Goal: Information Seeking & Learning: Find specific fact

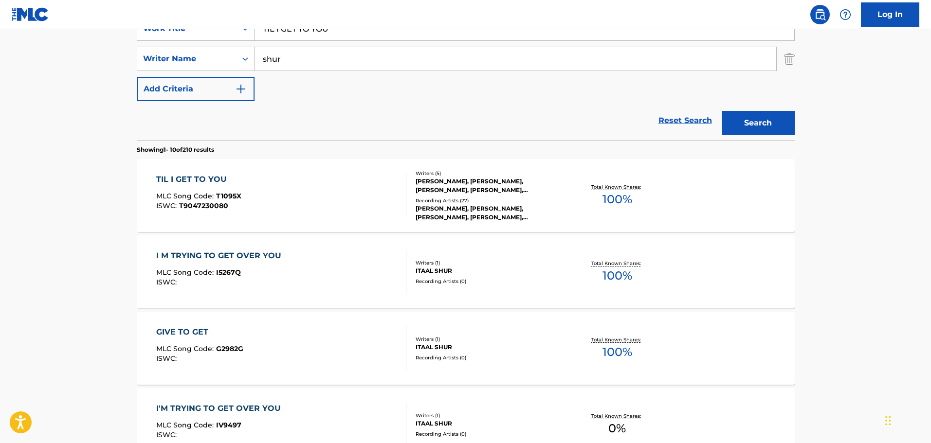
scroll to position [49, 0]
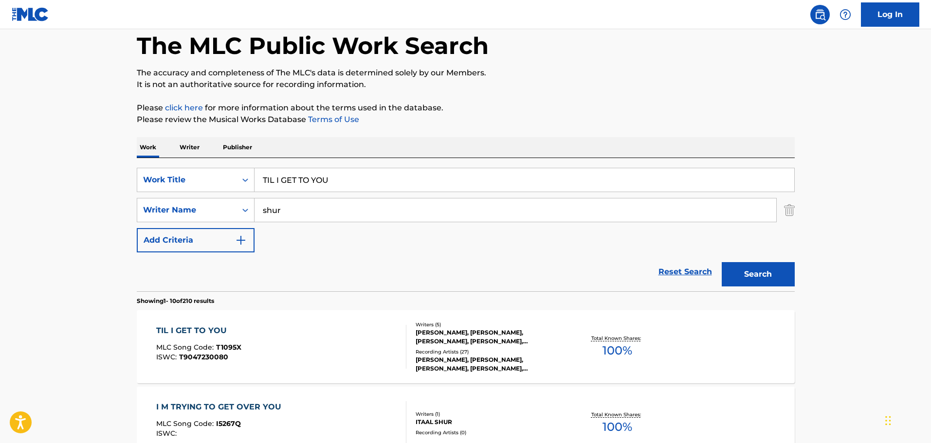
drag, startPoint x: 273, startPoint y: 177, endPoint x: 281, endPoint y: 163, distance: 16.8
click at [273, 176] on input "TIL I GET TO YOU" at bounding box center [525, 179] width 540 height 23
click at [722, 262] on button "Search" at bounding box center [758, 274] width 73 height 24
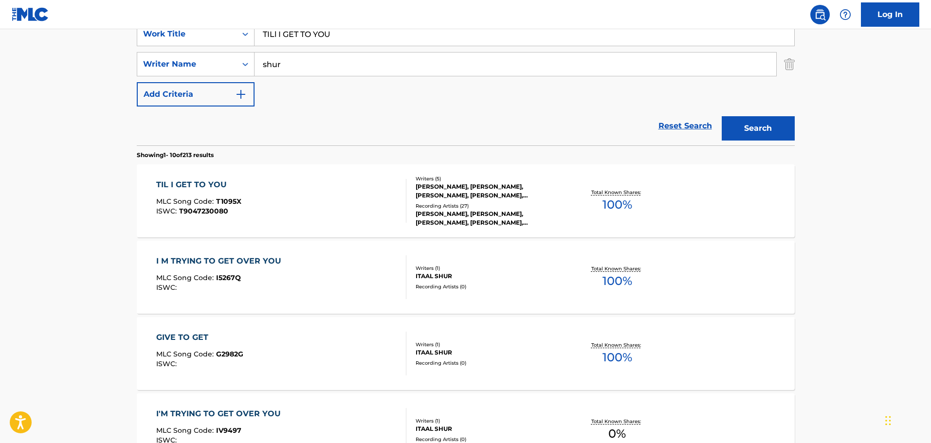
scroll to position [0, 0]
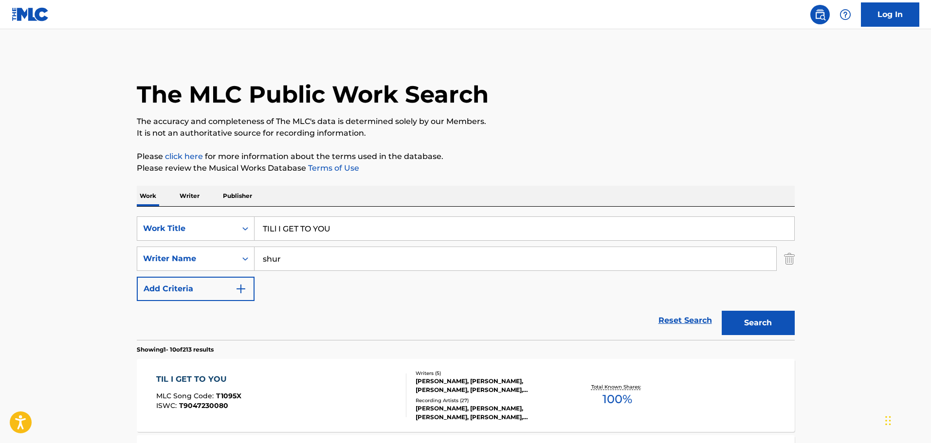
click at [291, 232] on input "TILl I GET TO YOU" at bounding box center [525, 228] width 540 height 23
paste input "ME TO SAY GOODBYE"
click at [770, 324] on button "Search" at bounding box center [758, 323] width 73 height 24
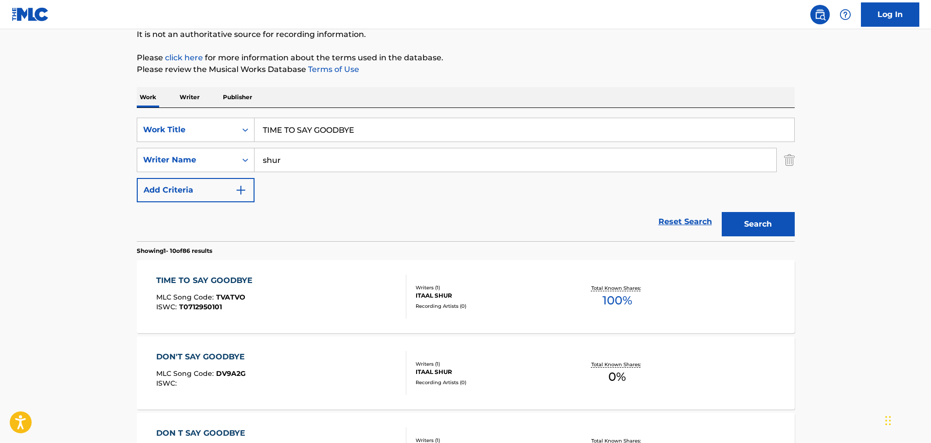
scroll to position [195, 0]
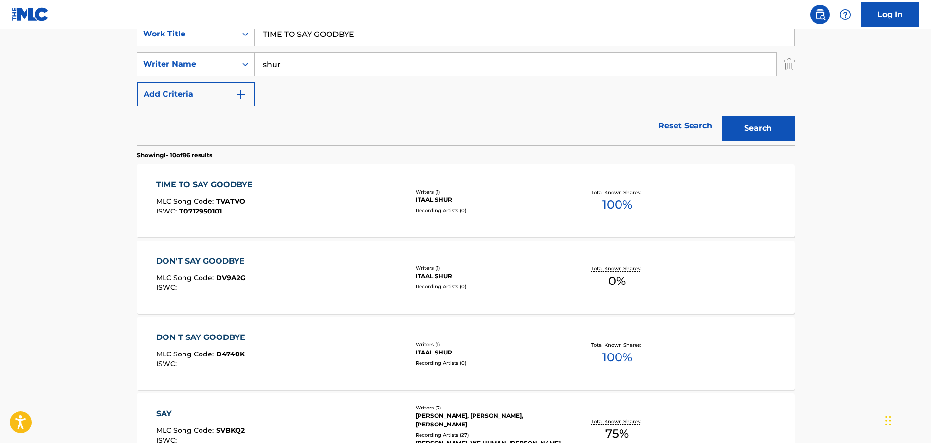
click at [289, 35] on input "TIME TO SAY GOODBYE" at bounding box center [525, 33] width 540 height 23
paste input "O THE BON"
click at [756, 134] on button "Search" at bounding box center [758, 128] width 73 height 24
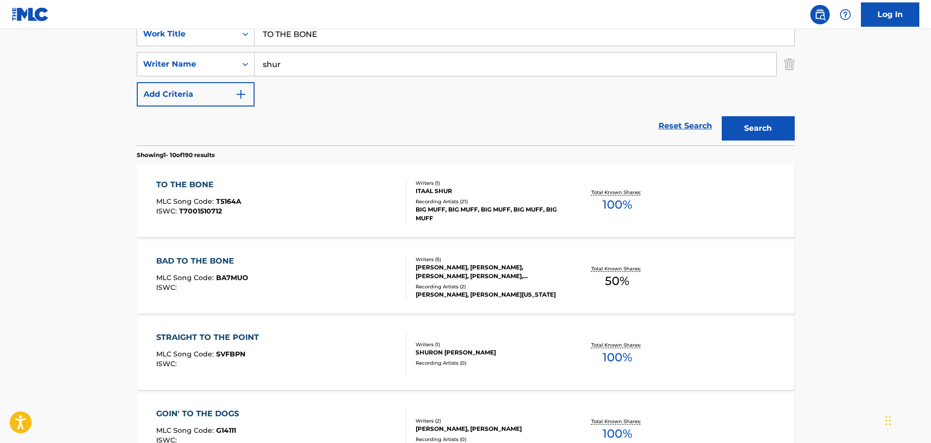
click at [284, 37] on input "TO THE BONE" at bounding box center [525, 33] width 540 height 23
paste input "O MUCH TO LIVE FOR"
click at [765, 127] on button "Search" at bounding box center [758, 128] width 73 height 24
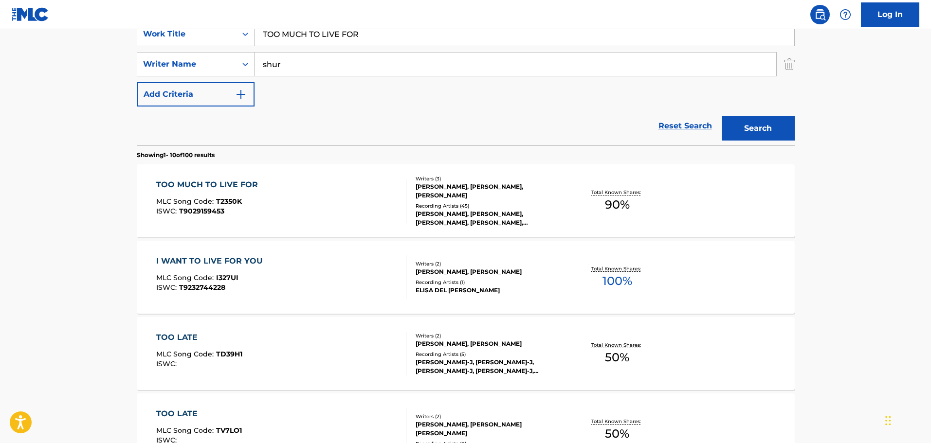
click at [336, 37] on input "TOO MUCH TO LIVE FOR" at bounding box center [525, 33] width 540 height 23
paste input "UCH"
click at [760, 126] on button "Search" at bounding box center [758, 128] width 73 height 24
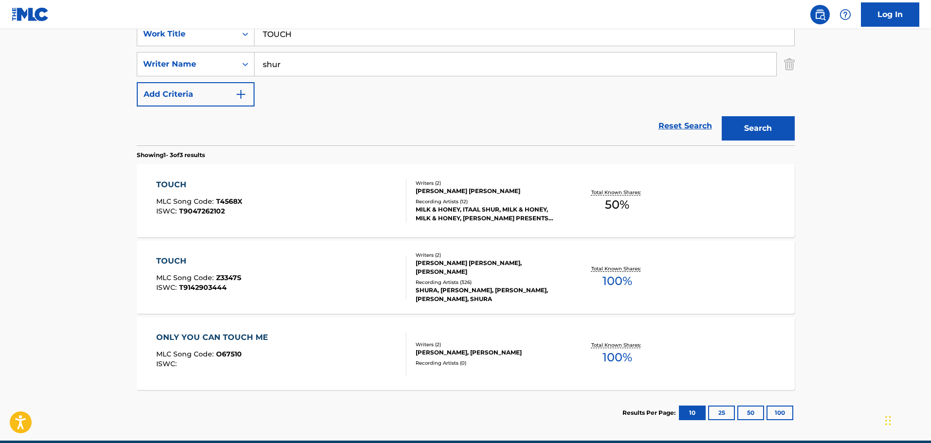
click at [270, 34] on input "TOUCH" at bounding box center [525, 33] width 540 height 23
paste input "RANSFORMATION"
type input "TRANSFORMATION"
click at [763, 129] on button "Search" at bounding box center [758, 128] width 73 height 24
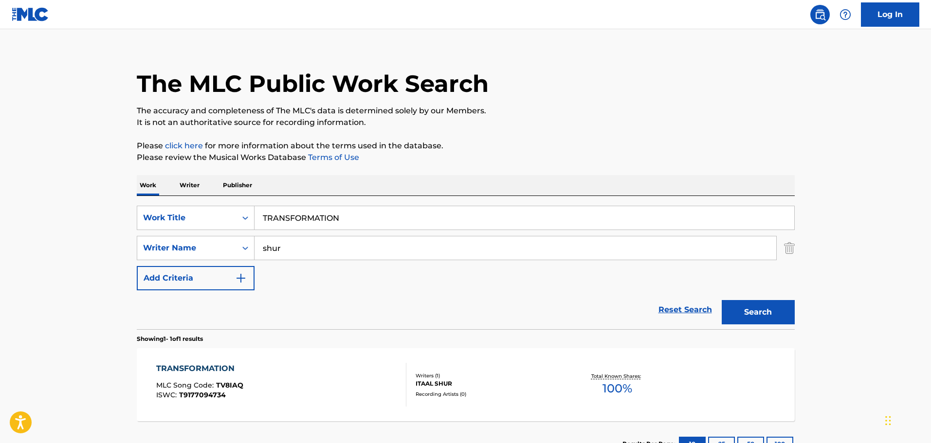
scroll to position [86, 0]
